Goal: Information Seeking & Learning: Compare options

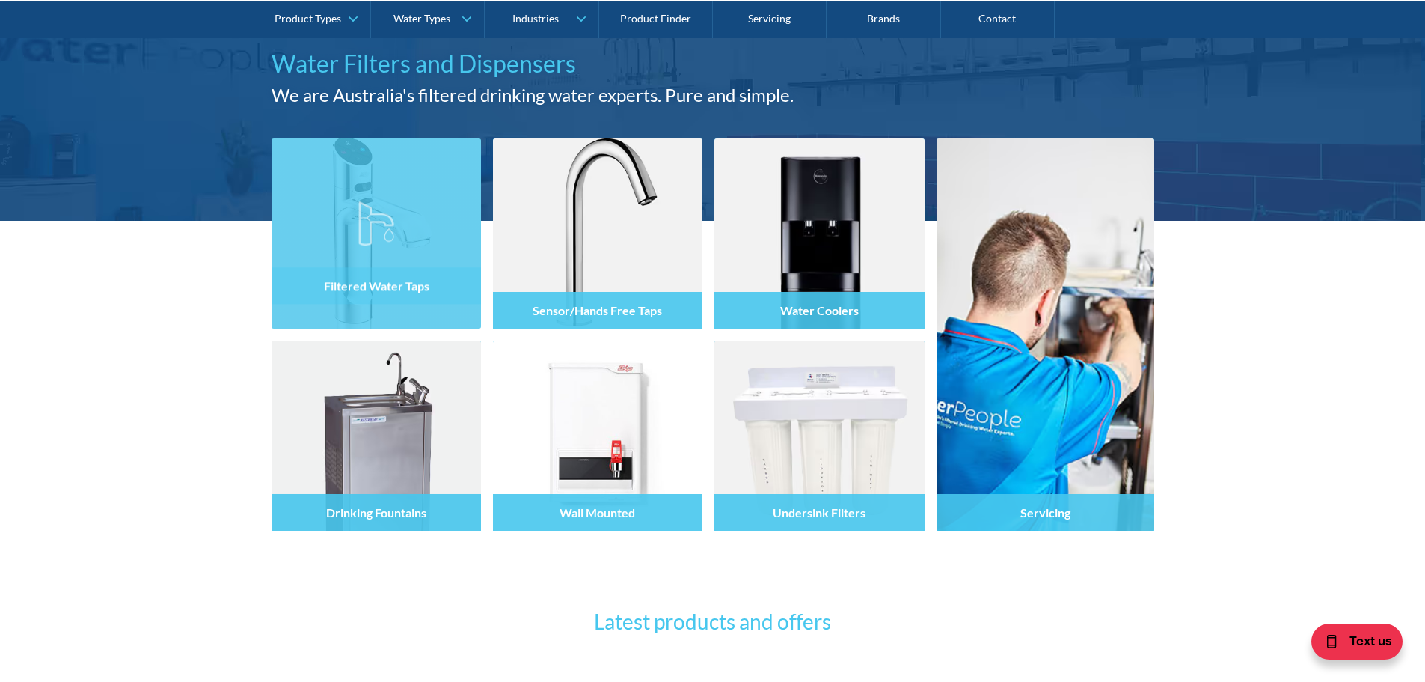
click at [372, 310] on div "Filtered Water Taps" at bounding box center [376, 265] width 209 height 126
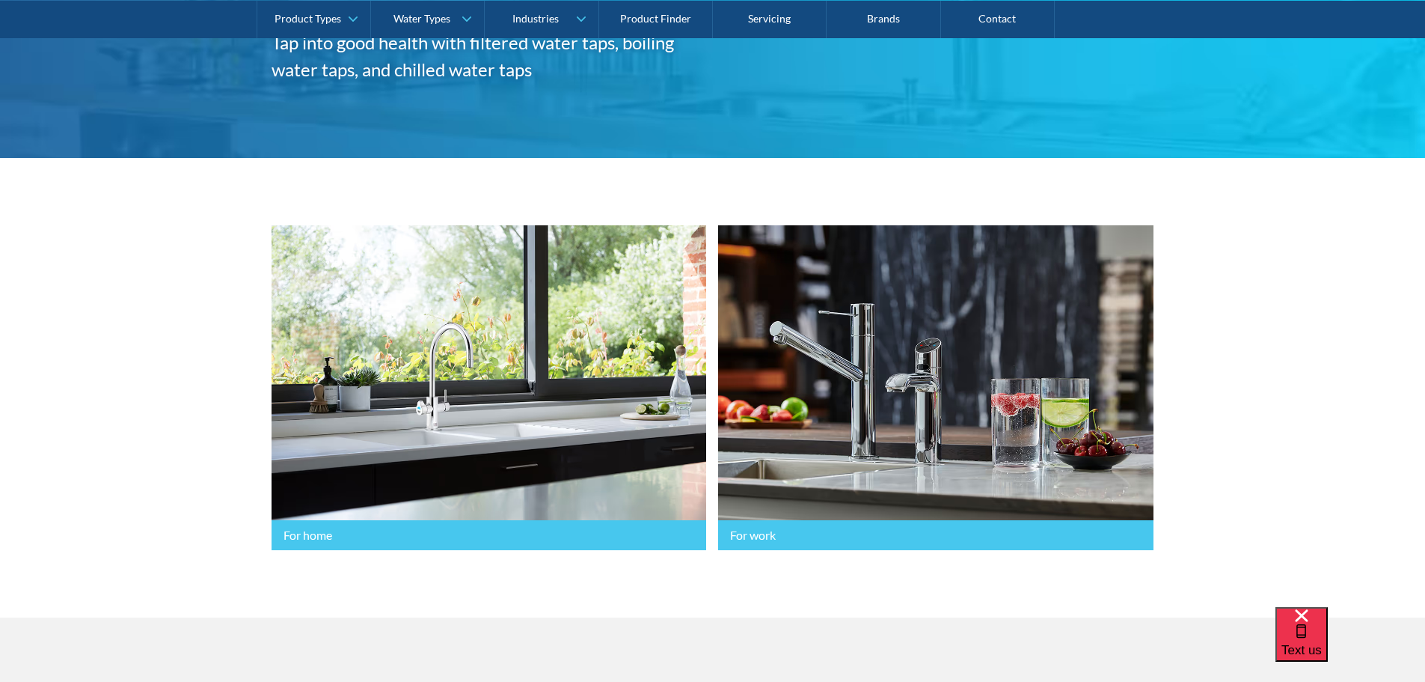
scroll to position [299, 0]
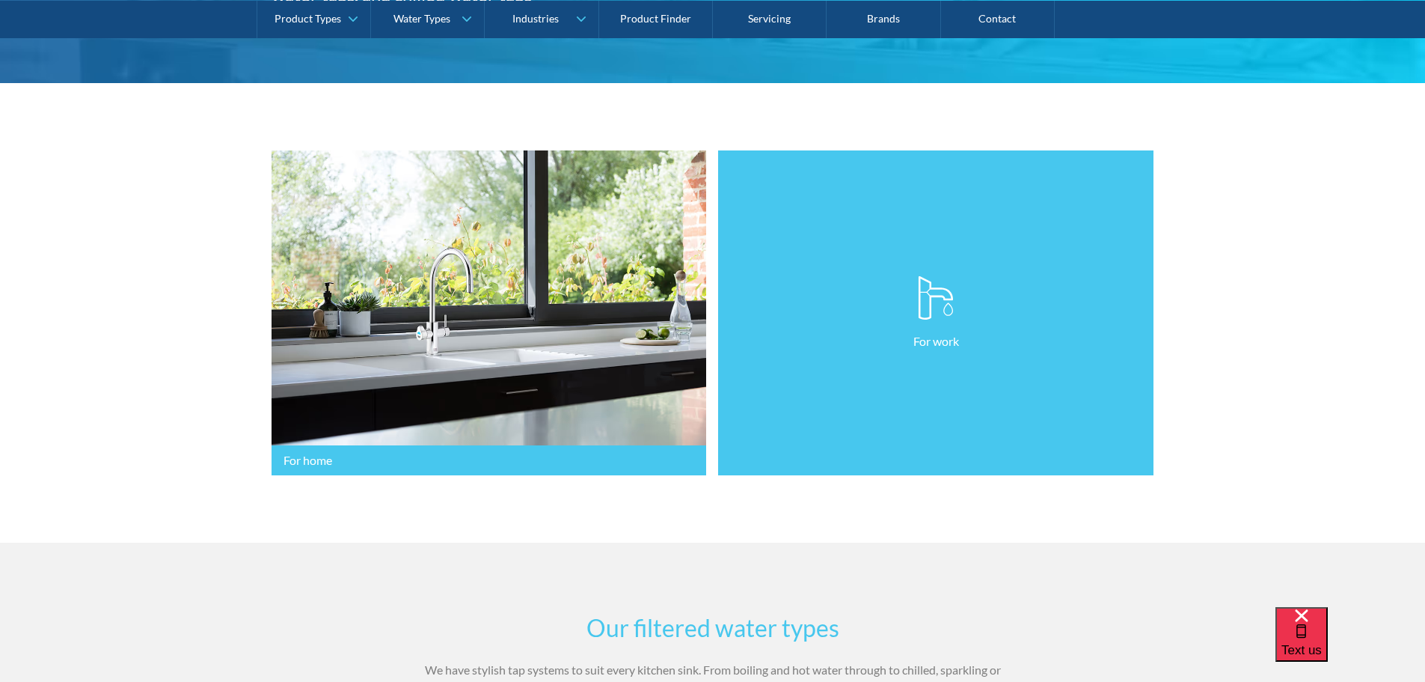
click at [786, 453] on link "For work" at bounding box center [935, 312] width 435 height 325
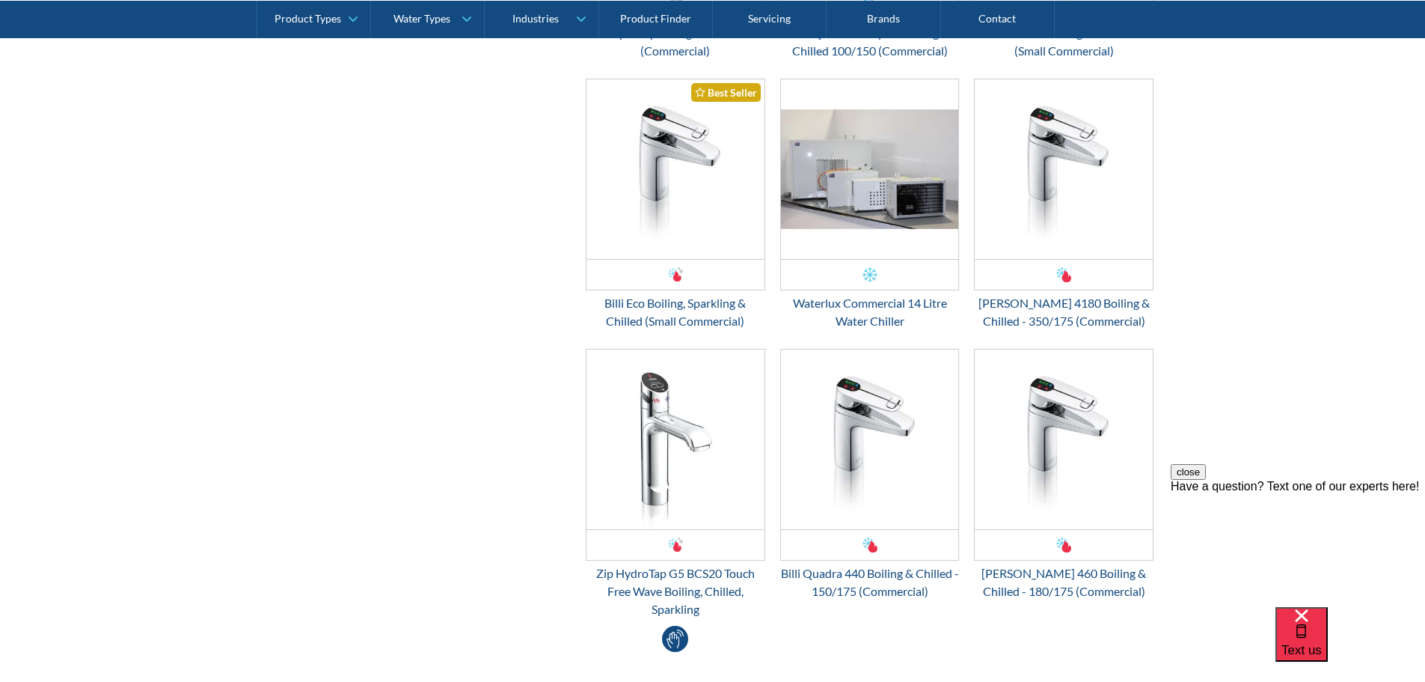
scroll to position [2693, 0]
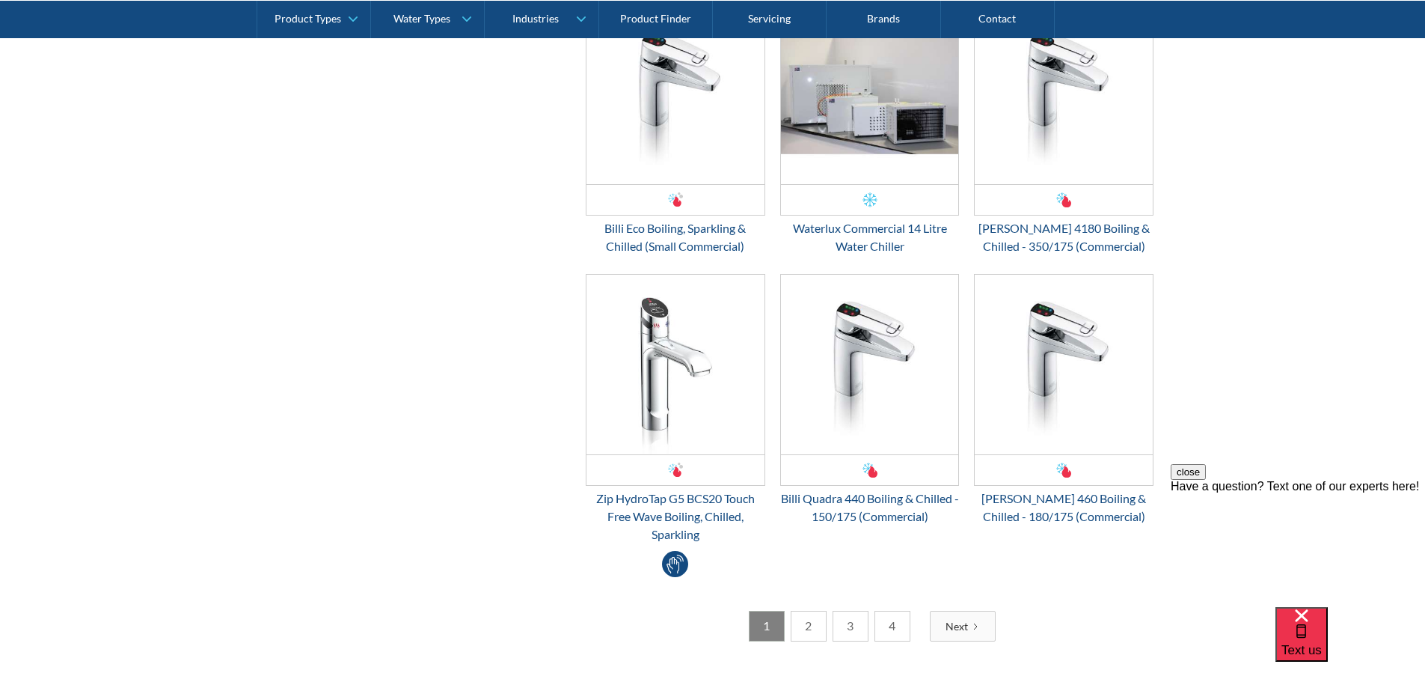
click at [807, 630] on link "2" at bounding box center [809, 625] width 36 height 31
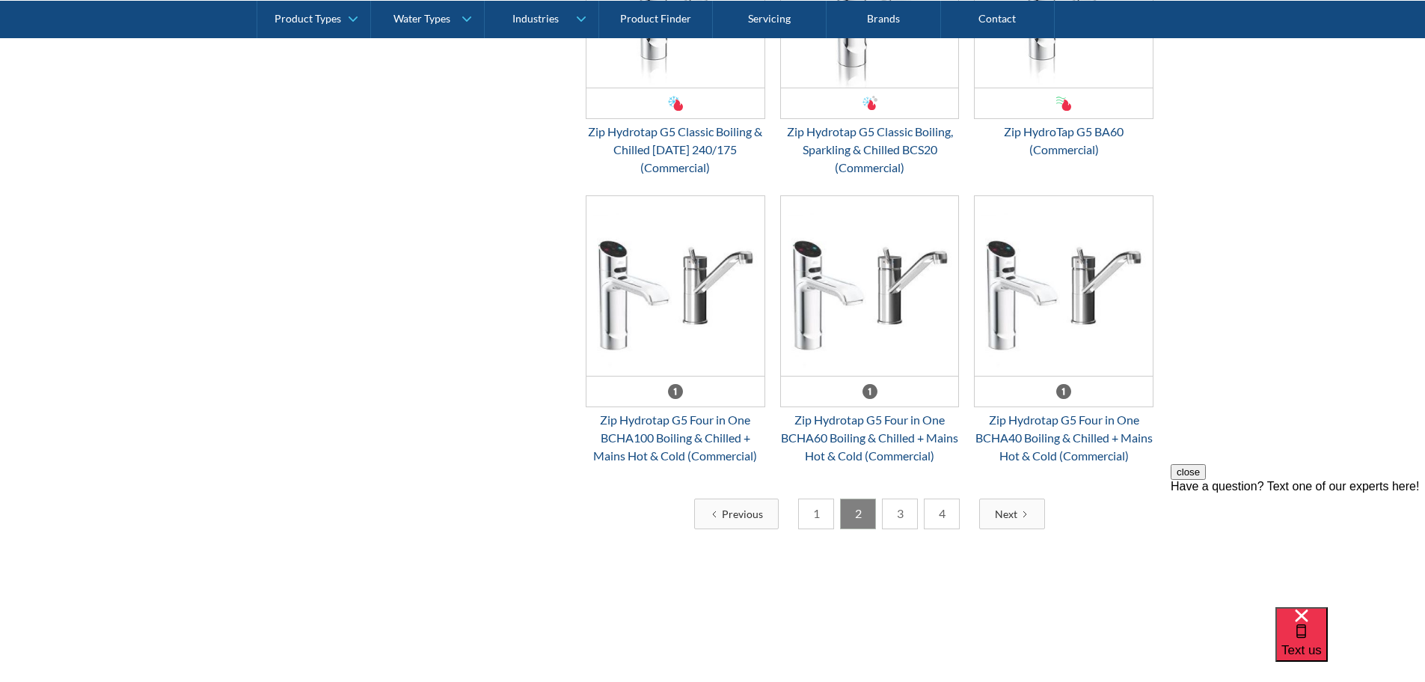
click at [900, 513] on link "3" at bounding box center [900, 513] width 36 height 31
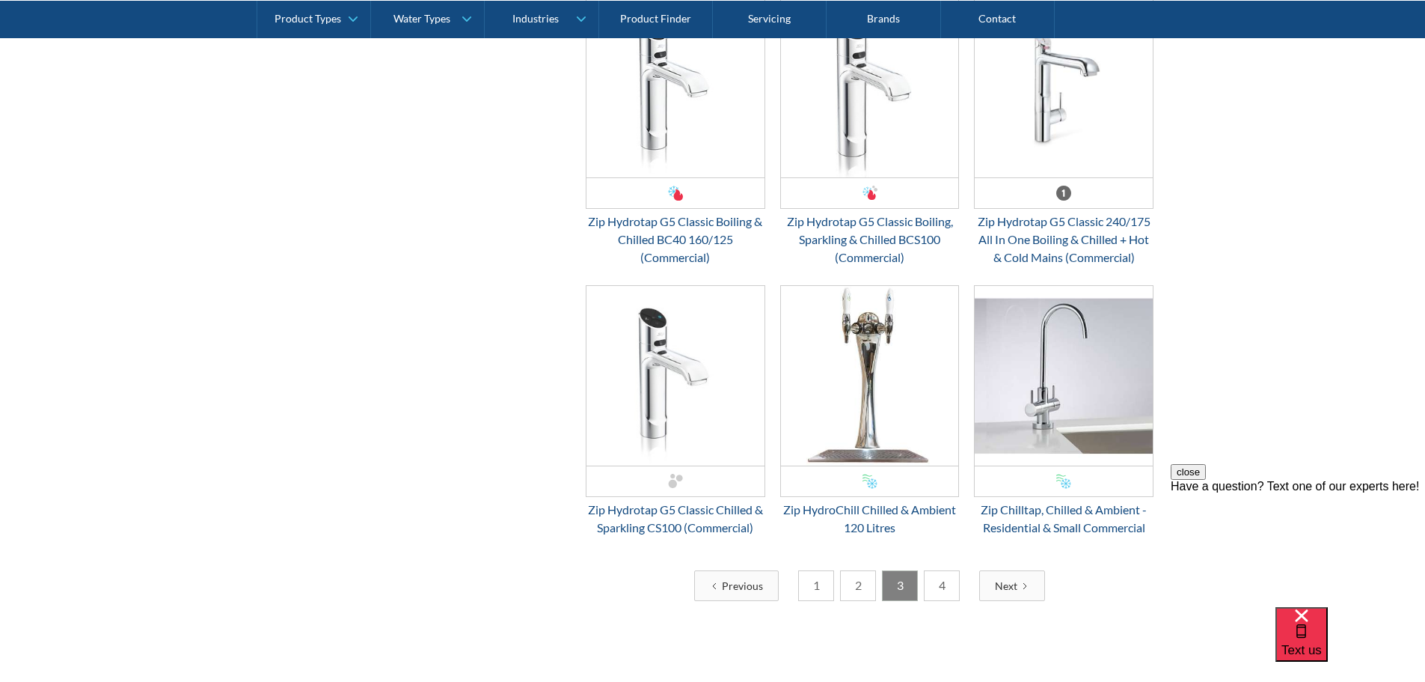
click at [943, 581] on link "4" at bounding box center [942, 585] width 36 height 31
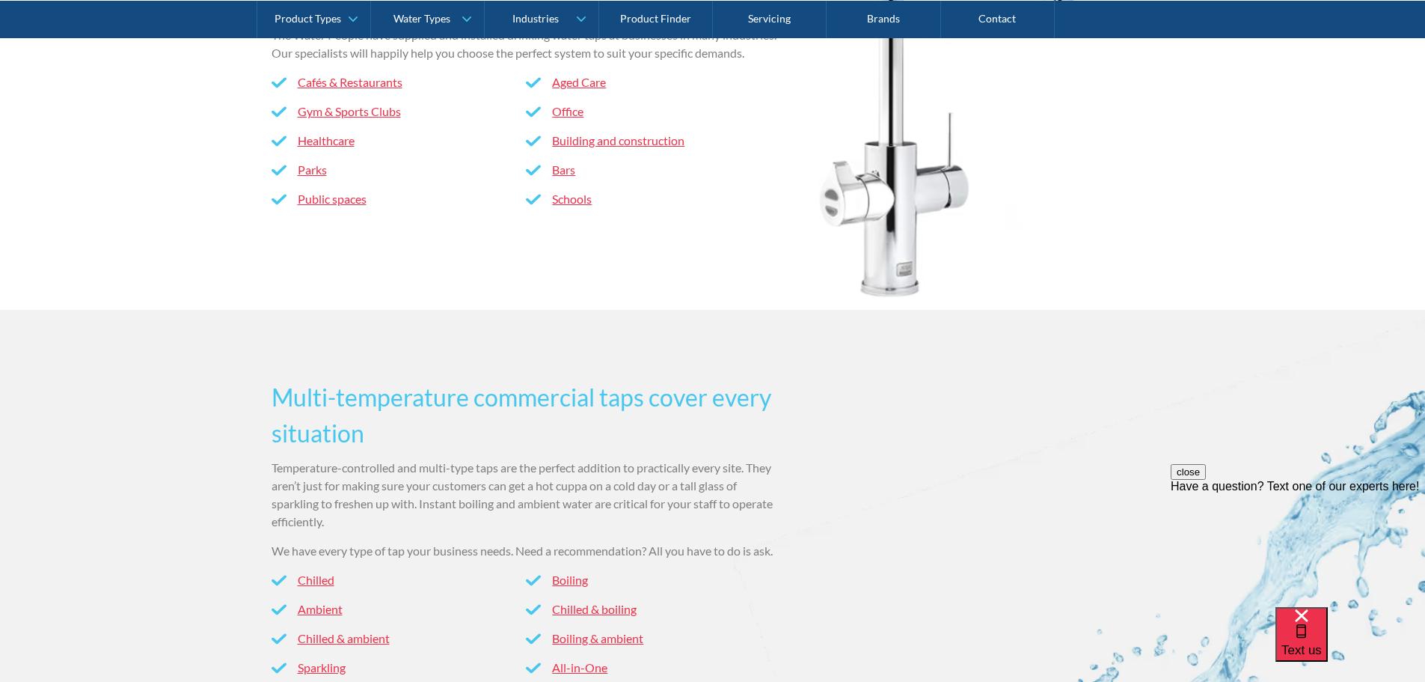
scroll to position [1421, 0]
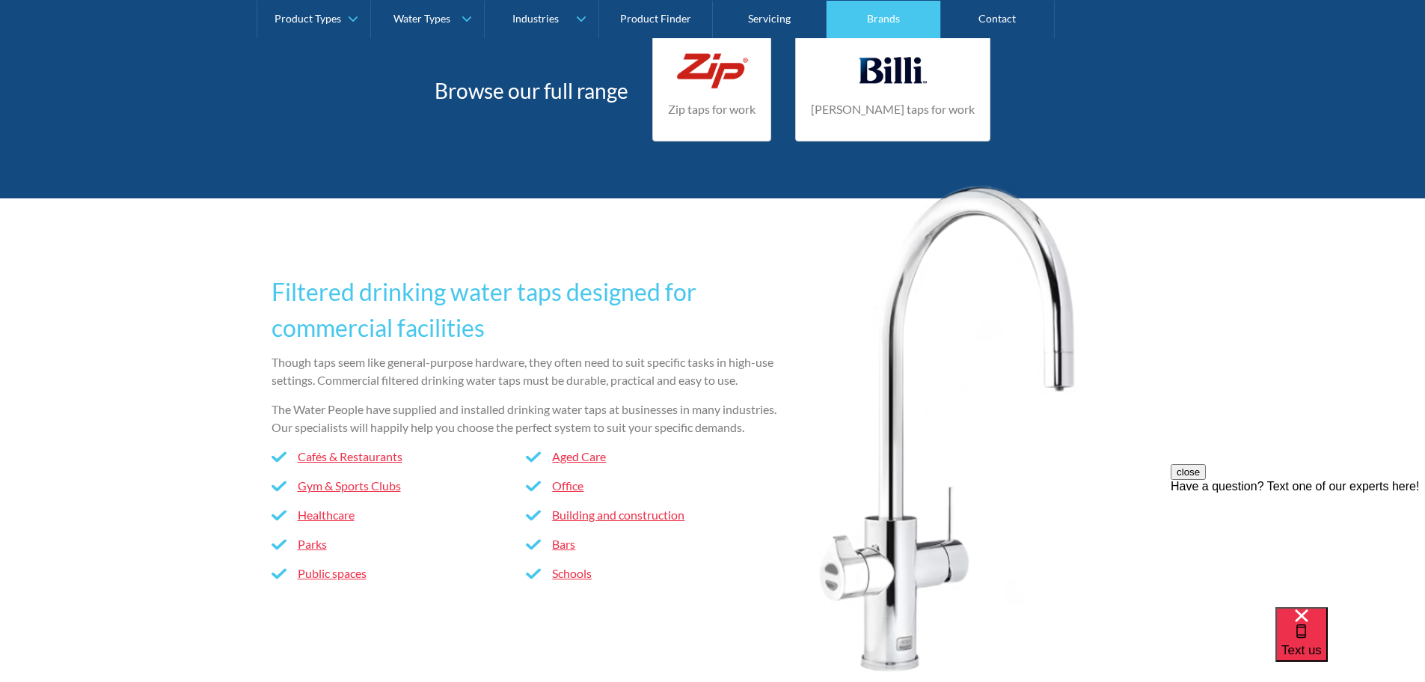
click at [879, 16] on link "Brands" at bounding box center [884, 18] width 114 height 37
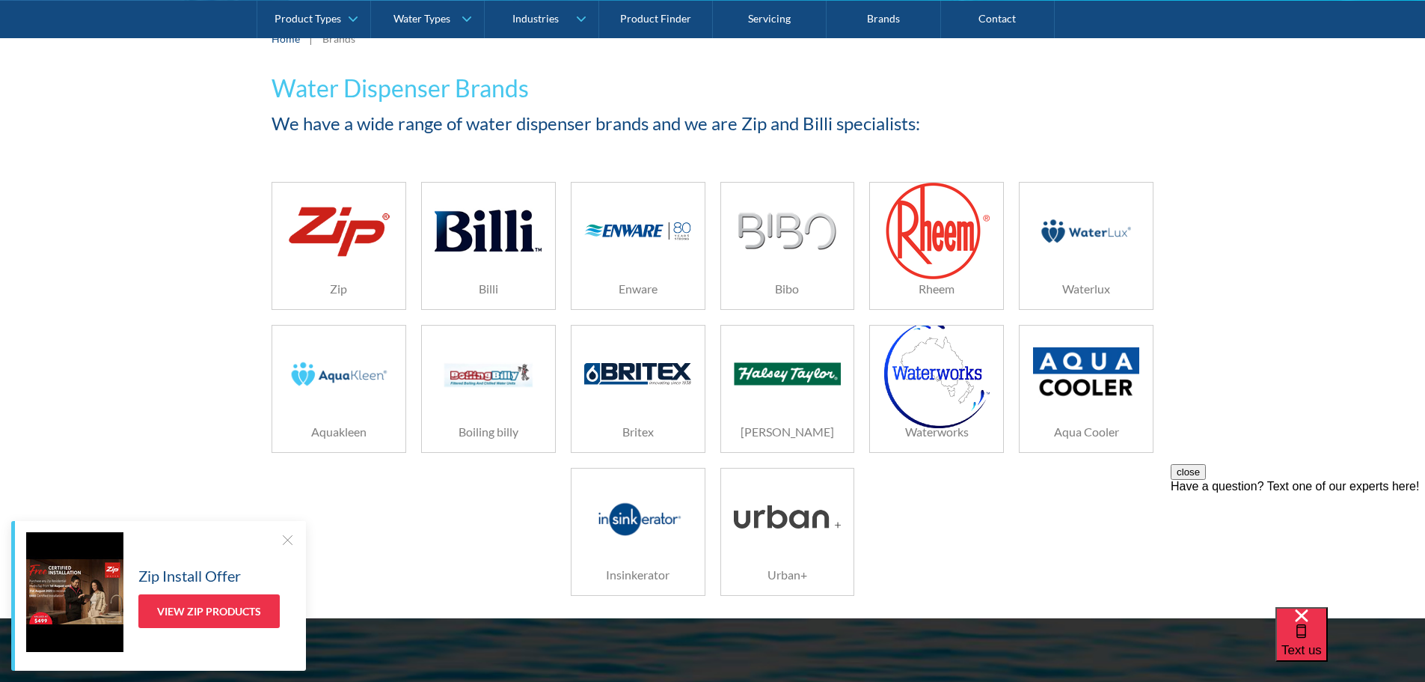
click at [1081, 238] on img at bounding box center [1086, 230] width 106 height 71
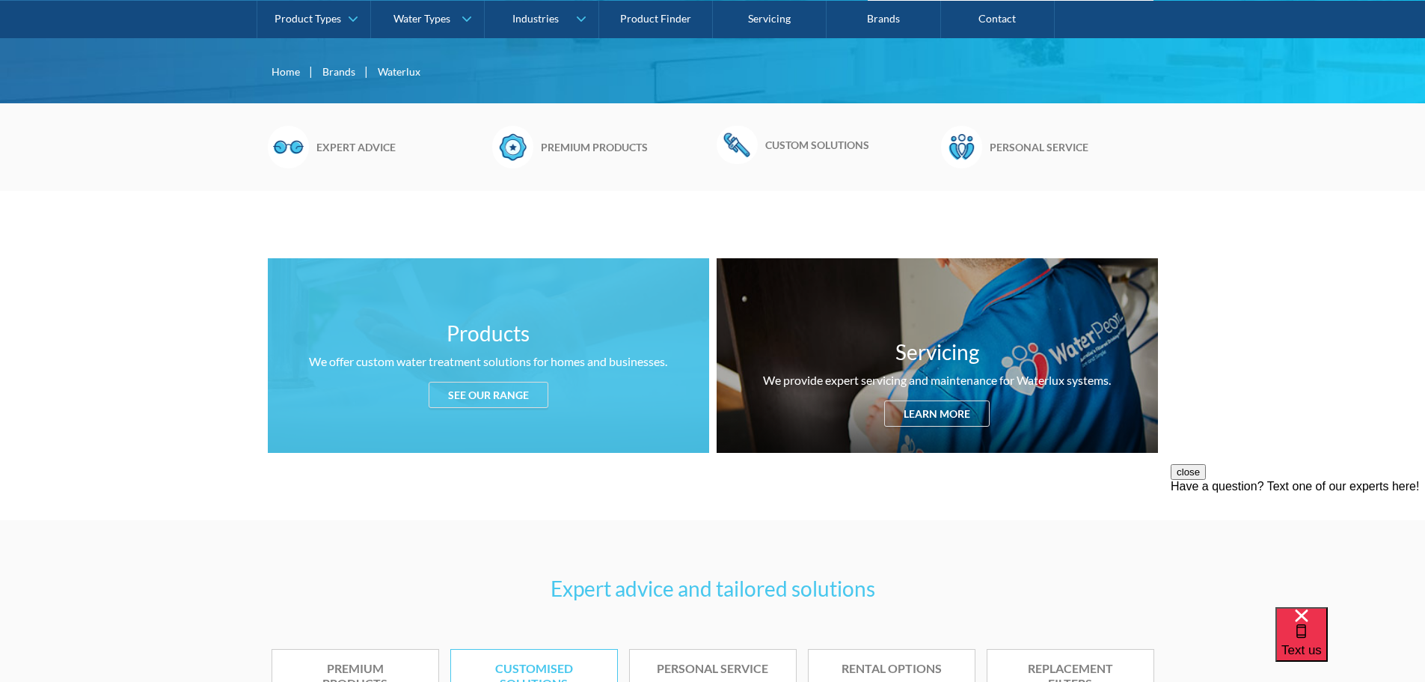
click at [499, 384] on div "See our range" at bounding box center [489, 395] width 120 height 26
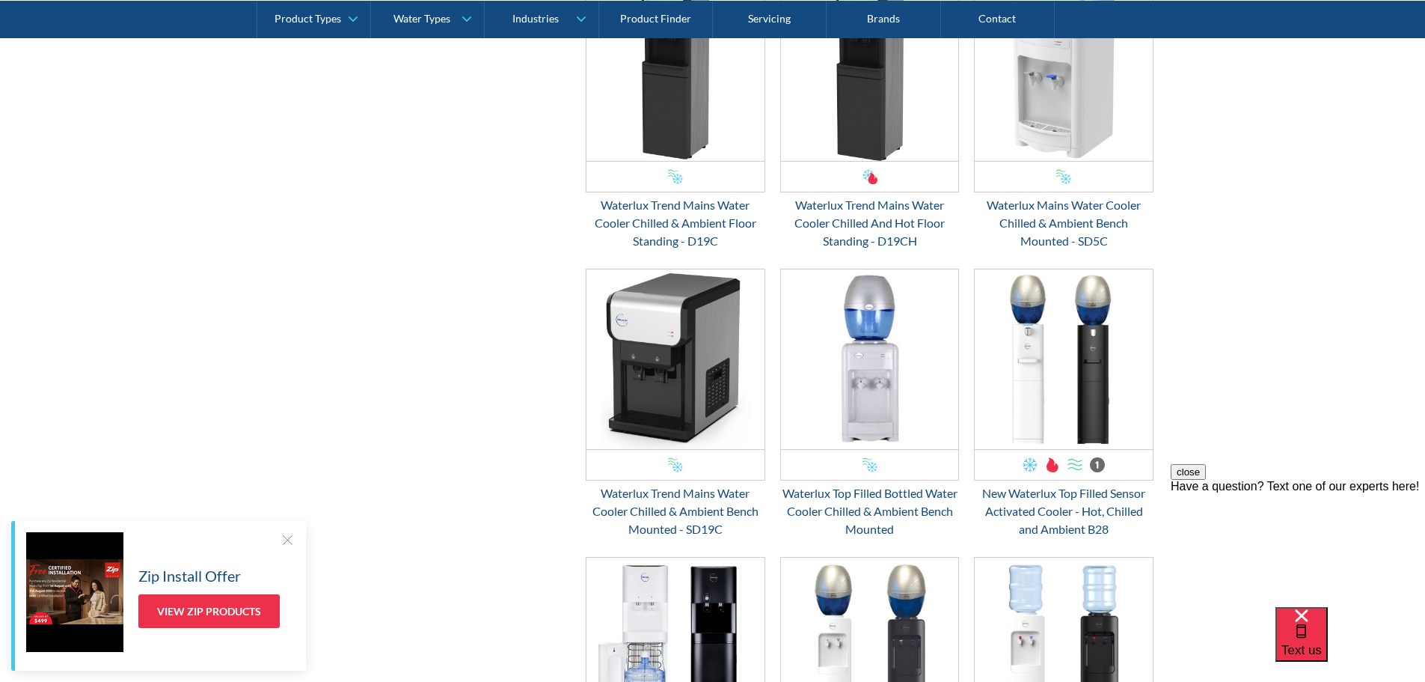
scroll to position [2761, 0]
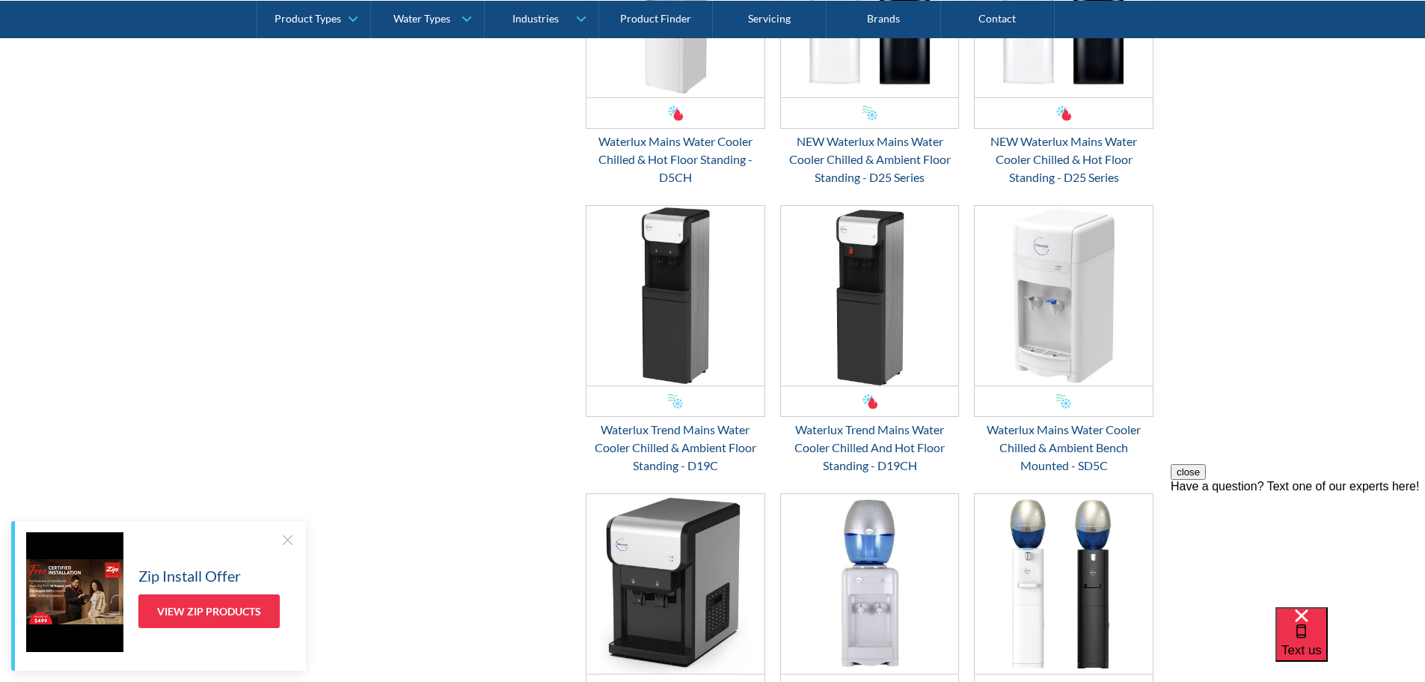
scroll to position [449, 0]
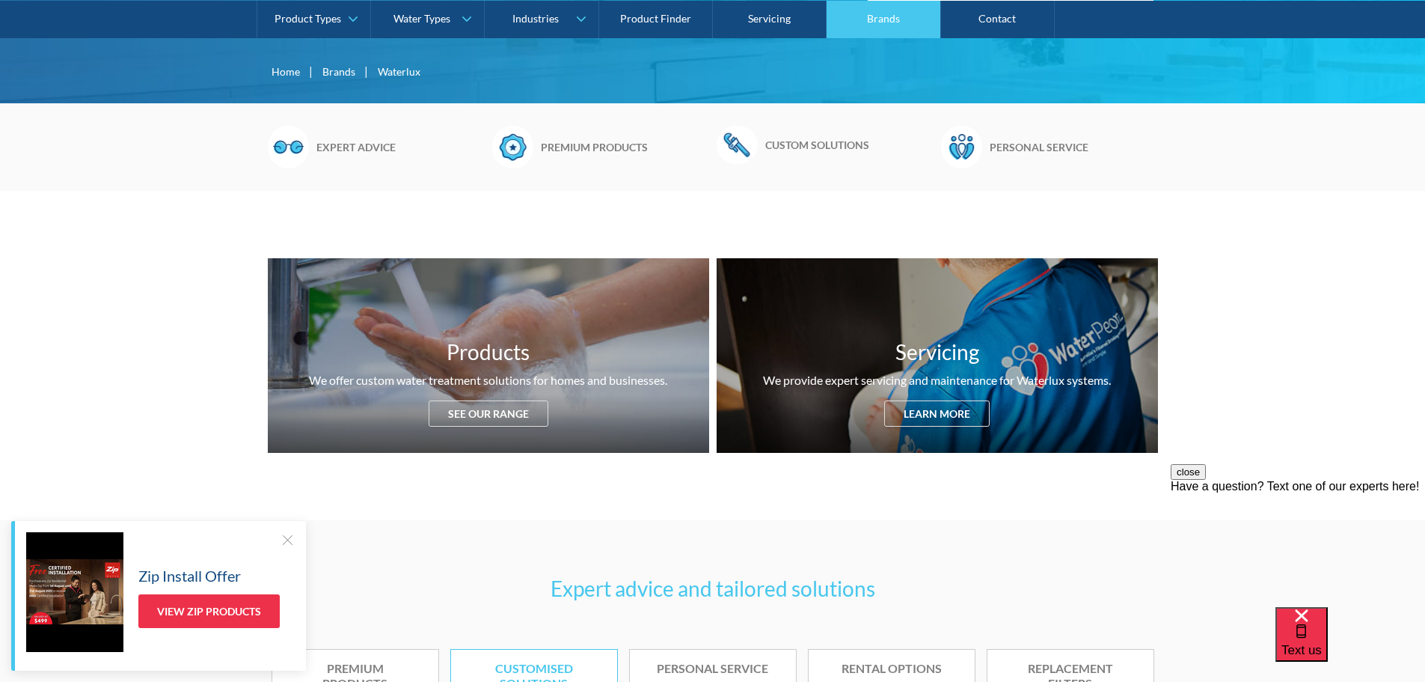
click at [881, 16] on link "Brands" at bounding box center [884, 18] width 114 height 37
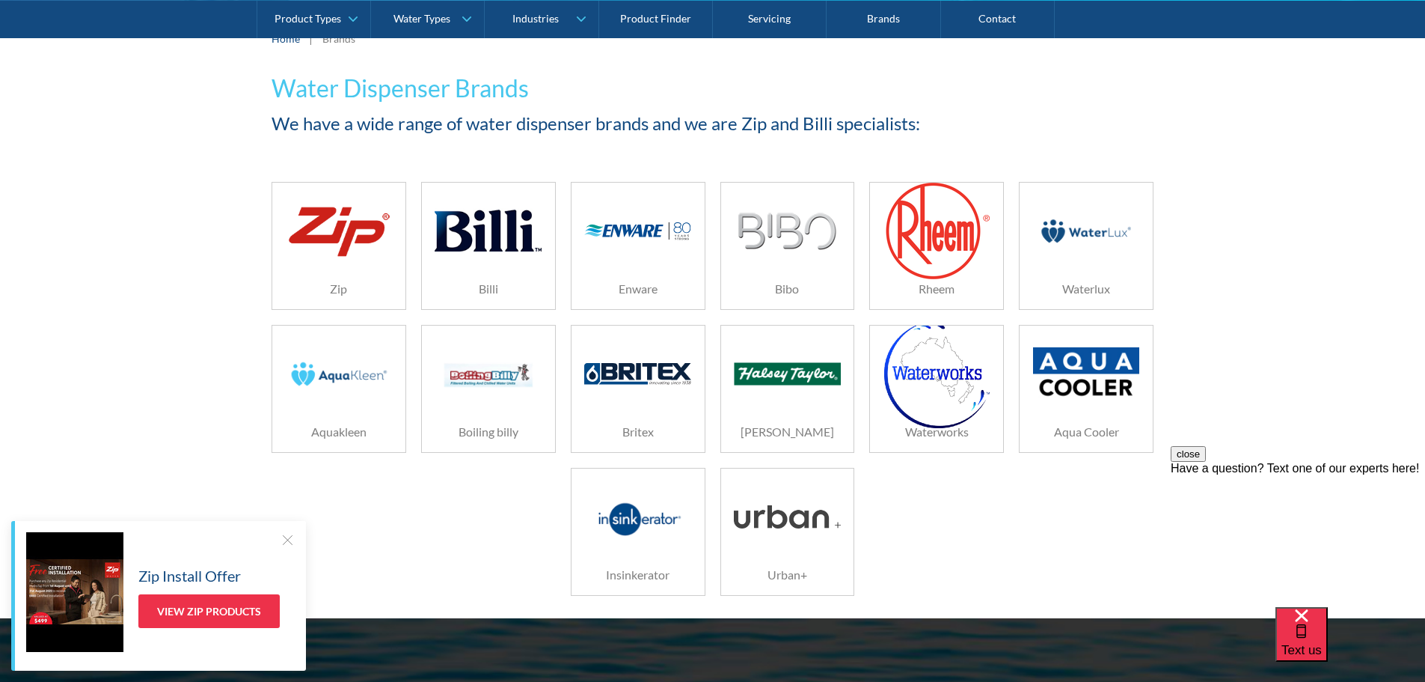
click at [931, 246] on img at bounding box center [936, 230] width 105 height 99
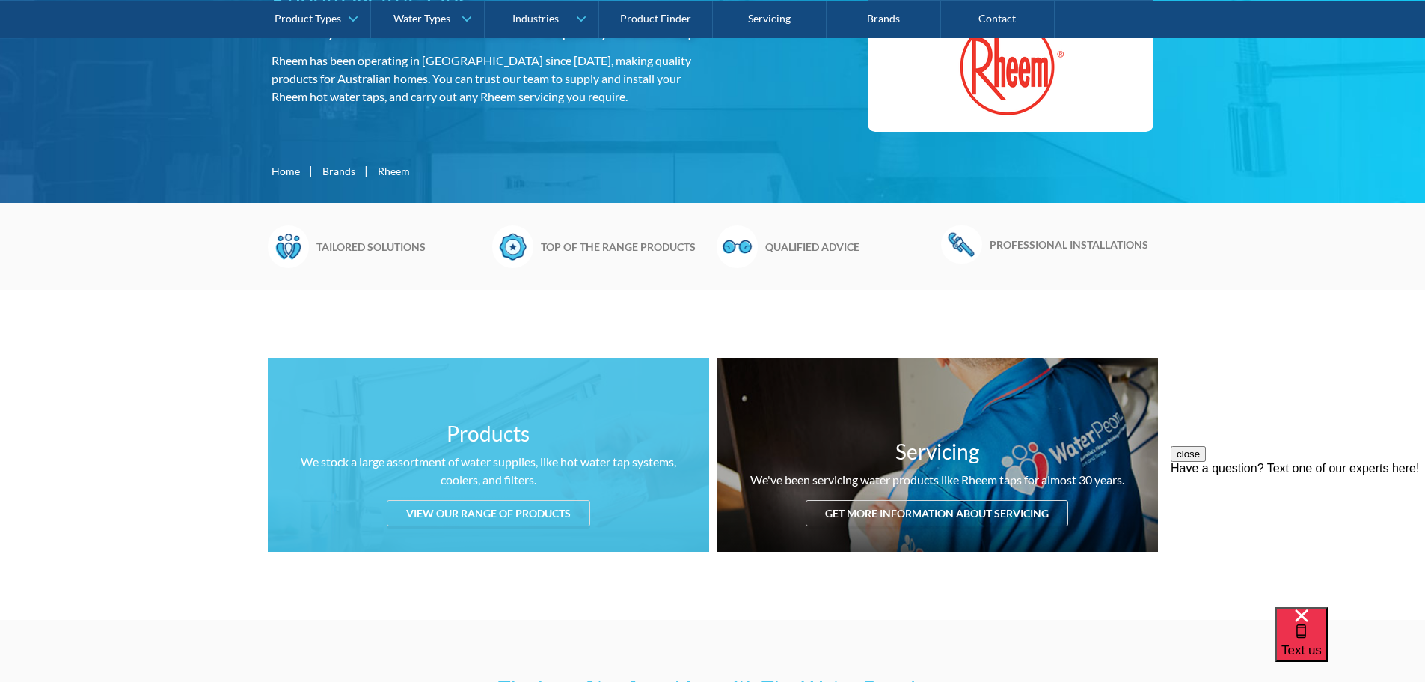
click at [521, 500] on div "View our range of products" at bounding box center [488, 513] width 203 height 26
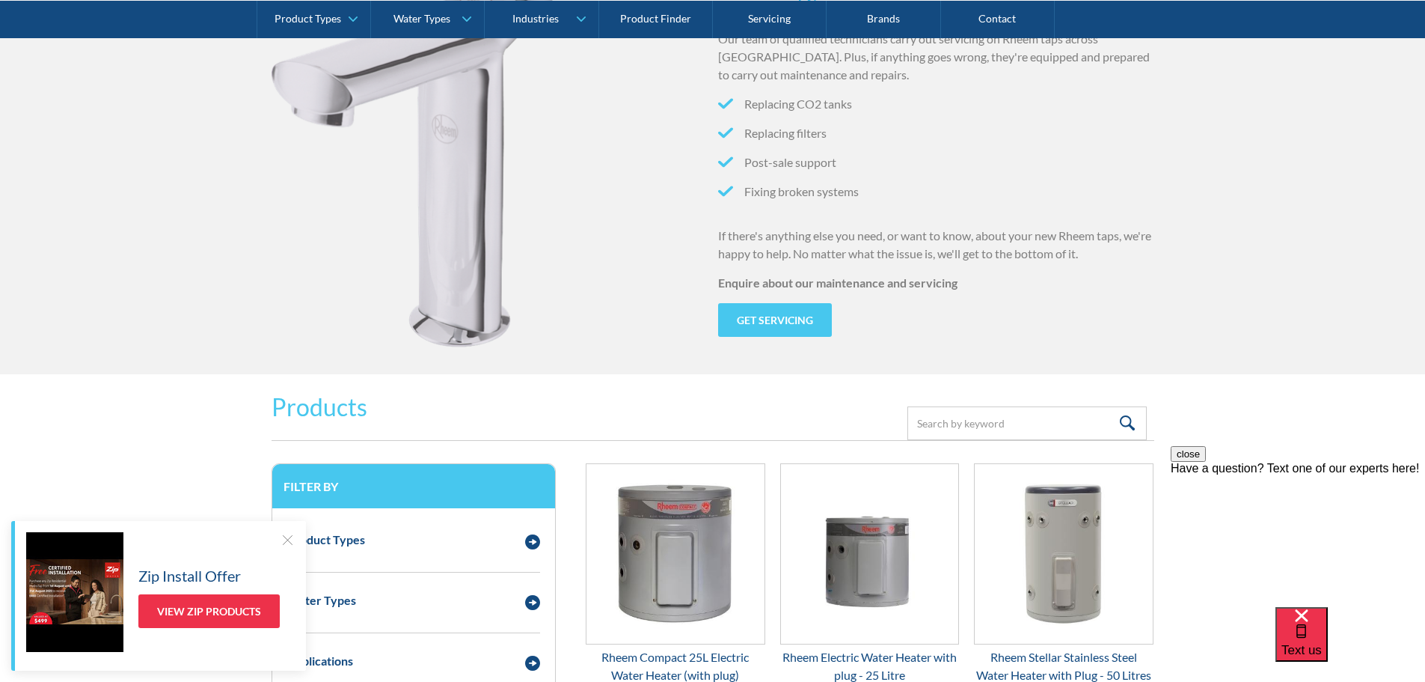
scroll to position [1828, 0]
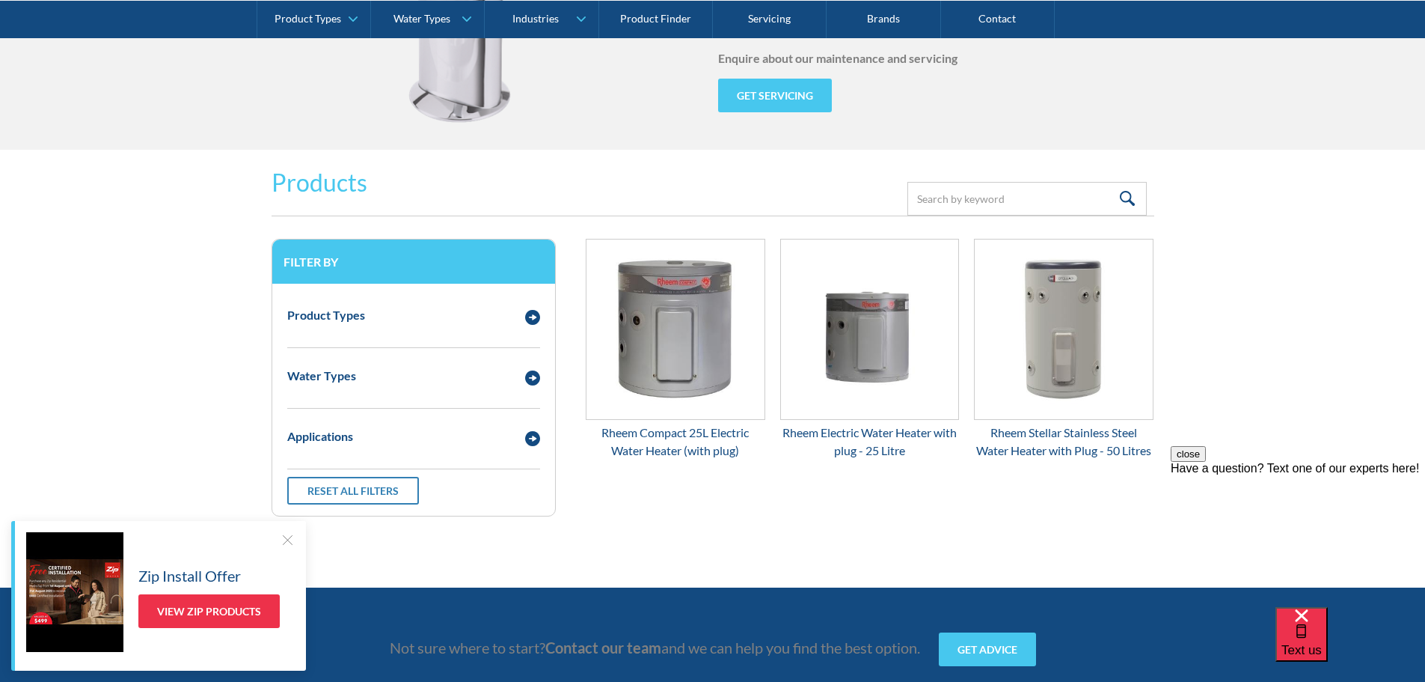
click at [288, 540] on div at bounding box center [287, 539] width 15 height 15
